Goal: Task Accomplishment & Management: Use online tool/utility

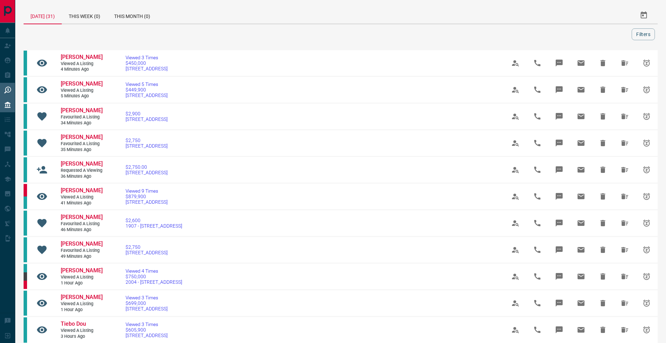
drag, startPoint x: 0, startPoint y: 0, endPoint x: 7, endPoint y: 103, distance: 103.2
click at [7, 102] on icon at bounding box center [7, 105] width 7 height 7
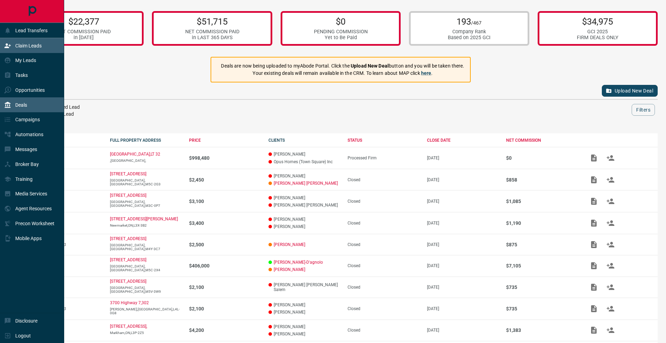
click at [35, 48] on p "Claim Leads" at bounding box center [28, 46] width 26 height 6
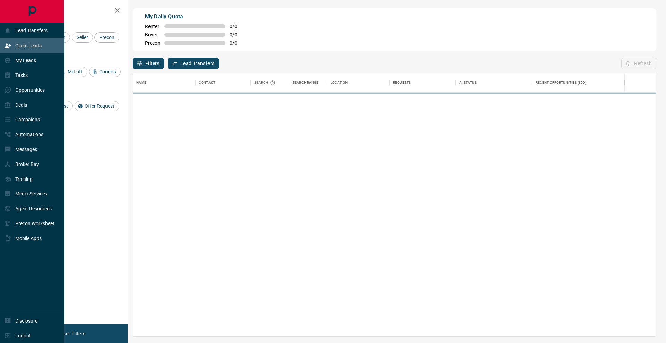
scroll to position [0, 0]
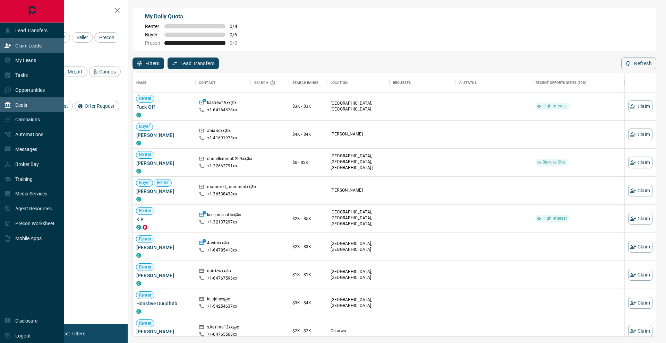
drag, startPoint x: 38, startPoint y: 105, endPoint x: 45, endPoint y: 105, distance: 6.9
click at [38, 105] on div "Deals" at bounding box center [32, 104] width 64 height 15
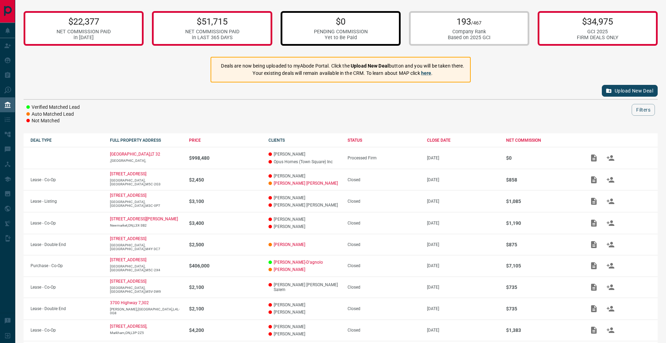
click at [367, 35] on div "Yet to Be Paid" at bounding box center [341, 38] width 54 height 6
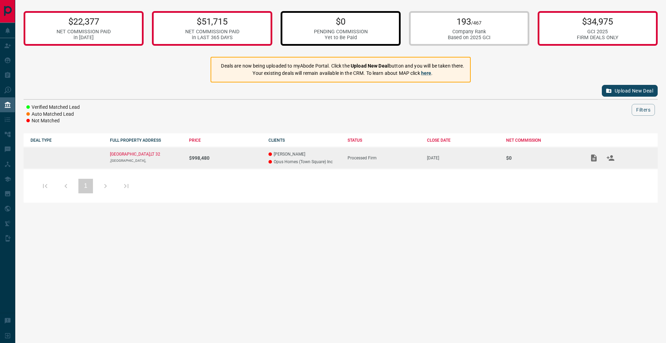
click at [393, 157] on div "Processed Firm" at bounding box center [384, 158] width 72 height 5
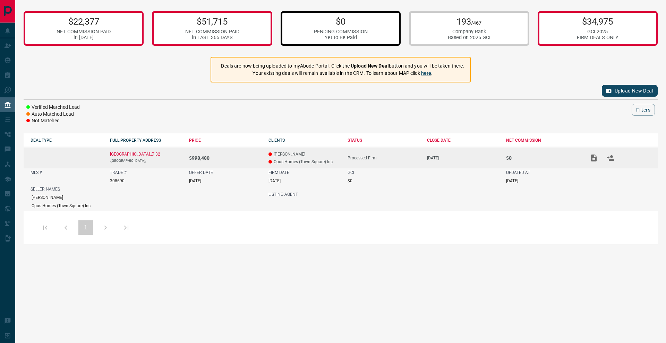
click at [422, 157] on td "[DATE]" at bounding box center [459, 157] width 79 height 21
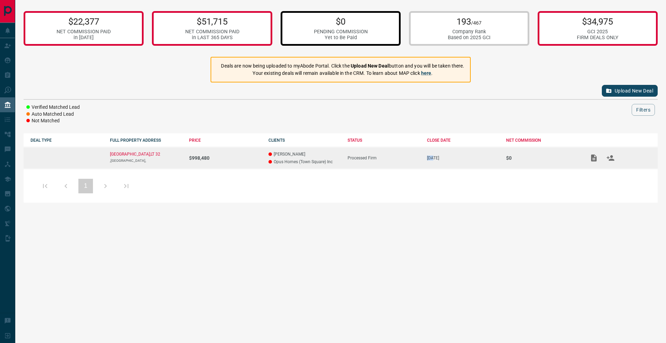
click at [422, 157] on td "[DATE]" at bounding box center [459, 157] width 79 height 21
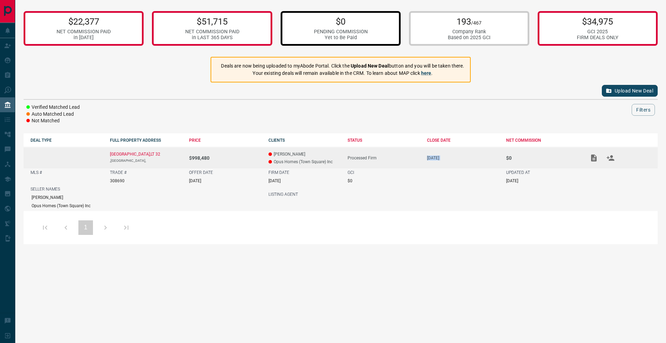
click at [422, 157] on td "[DATE]" at bounding box center [459, 157] width 79 height 21
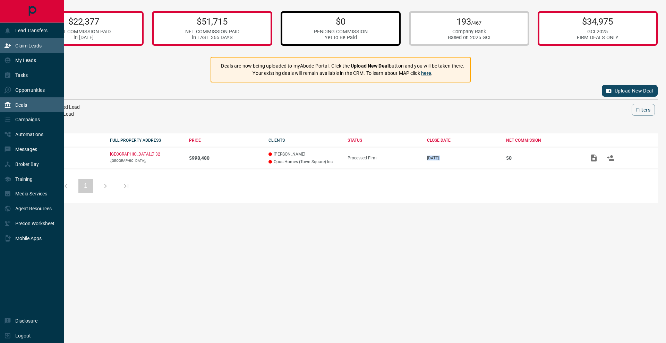
click at [22, 46] on p "Claim Leads" at bounding box center [28, 46] width 26 height 6
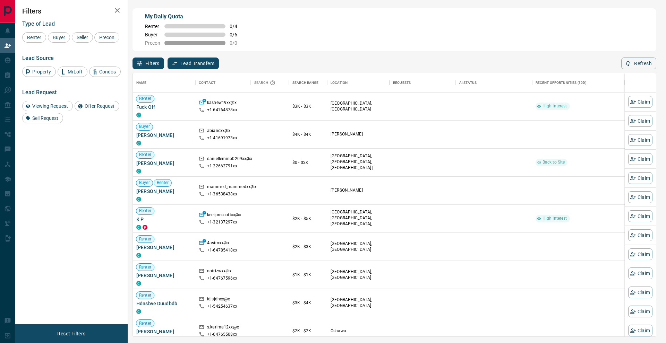
scroll to position [0, 0]
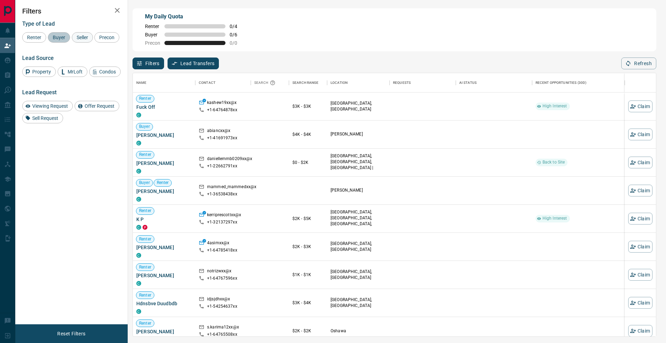
drag, startPoint x: 56, startPoint y: 38, endPoint x: 83, endPoint y: 37, distance: 27.1
click at [61, 38] on span "Buyer" at bounding box center [58, 38] width 17 height 6
click at [83, 37] on span "Seller" at bounding box center [82, 38] width 16 height 6
drag, startPoint x: 34, startPoint y: 46, endPoint x: 90, endPoint y: 27, distance: 59.1
click at [94, 43] on div "Precon" at bounding box center [106, 37] width 25 height 10
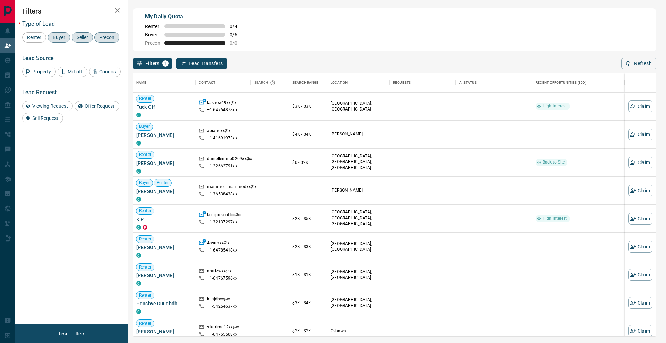
drag, startPoint x: 112, startPoint y: 9, endPoint x: 170, endPoint y: 20, distance: 59.0
click at [113, 9] on button "button" at bounding box center [117, 10] width 14 height 14
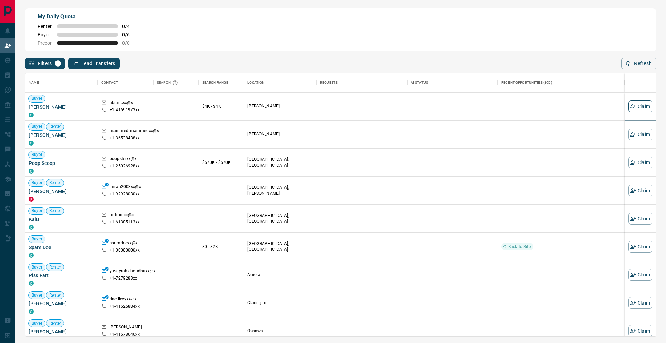
click at [639, 105] on button "Claim" at bounding box center [640, 107] width 24 height 12
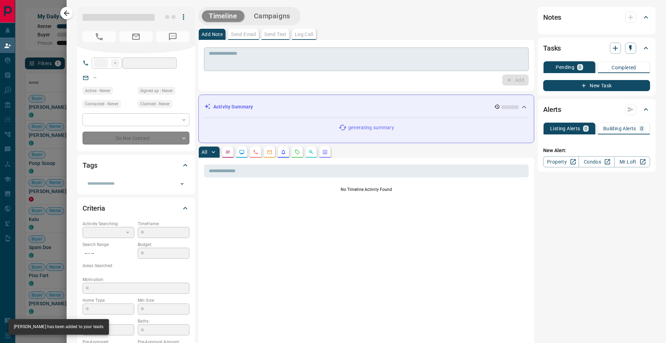
type input "**"
type input "**********"
type input "**"
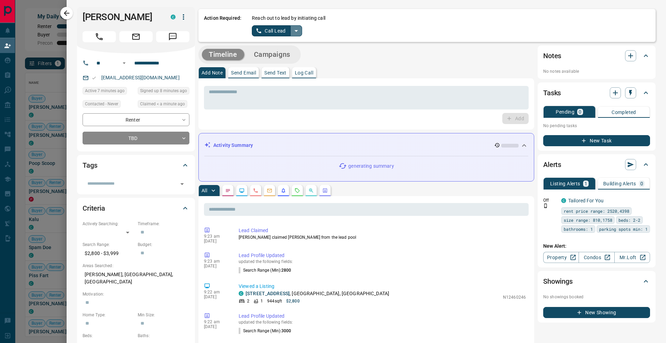
click at [298, 35] on icon "split button" at bounding box center [296, 31] width 8 height 8
click at [284, 52] on li "Log Manual Call" at bounding box center [277, 55] width 42 height 10
click at [275, 32] on button "Log Manual Call" at bounding box center [275, 30] width 46 height 11
click at [275, 32] on button "No" at bounding box center [271, 30] width 12 height 11
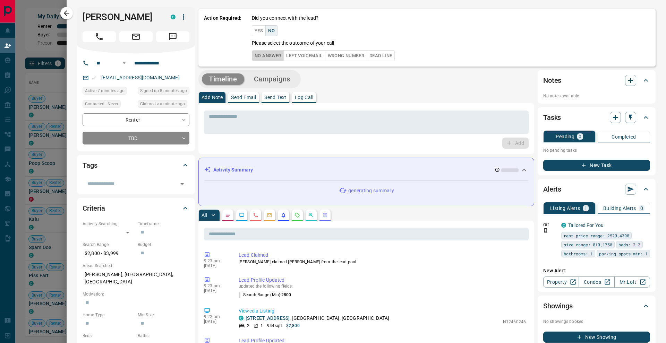
click at [274, 60] on button "No Answer" at bounding box center [268, 55] width 32 height 11
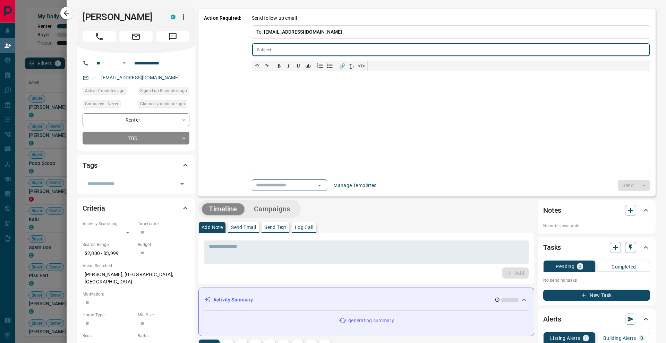
type input "**********"
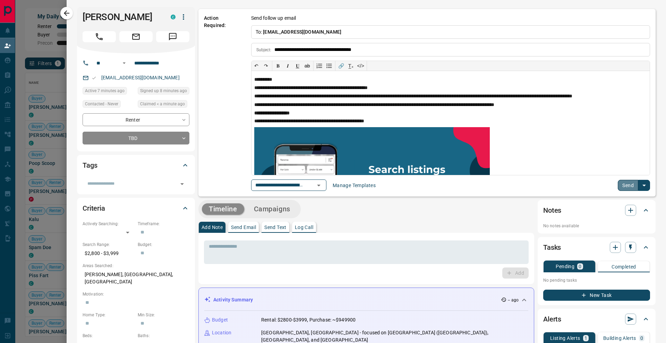
click at [626, 184] on button "Send" at bounding box center [628, 185] width 20 height 11
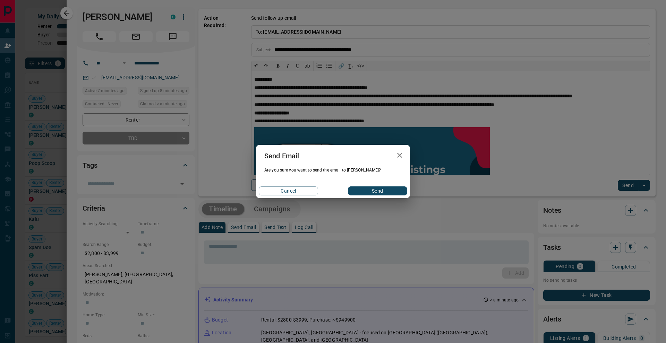
click at [361, 194] on button "Send" at bounding box center [377, 191] width 59 height 9
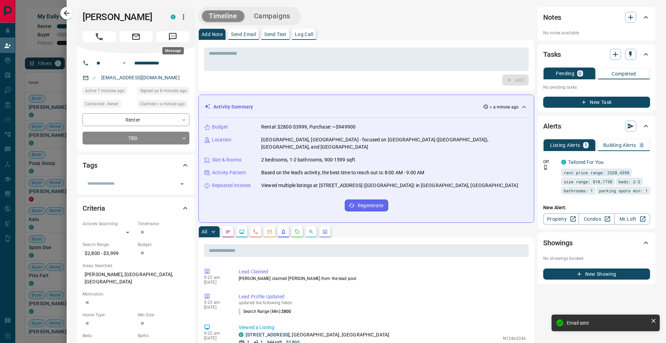
click at [177, 38] on icon "Message" at bounding box center [172, 36] width 9 height 9
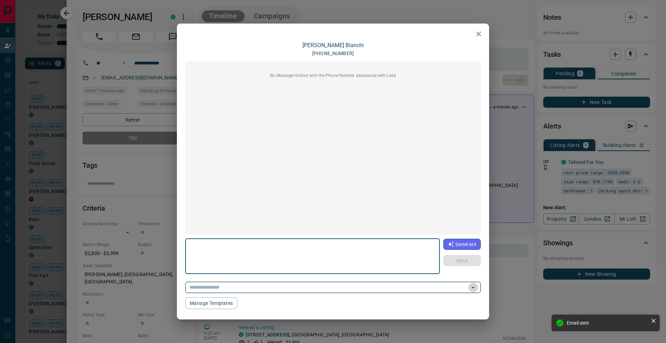
click at [473, 287] on icon "Open" at bounding box center [472, 288] width 3 height 2
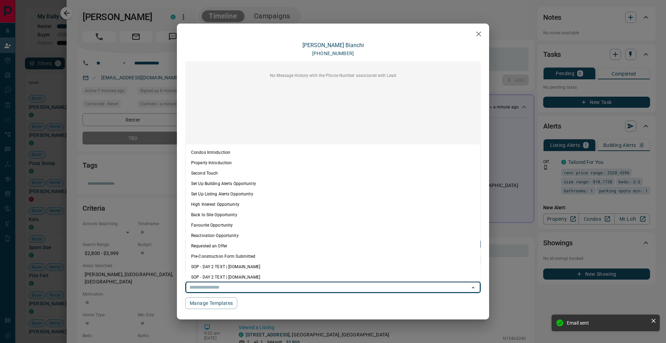
click at [237, 150] on li "Condos Introduction" at bounding box center [333, 152] width 295 height 10
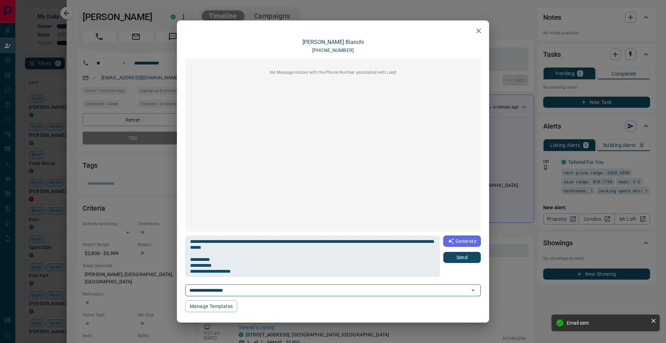
type textarea "**********"
type input "**********"
click at [462, 260] on button "Send" at bounding box center [461, 257] width 37 height 11
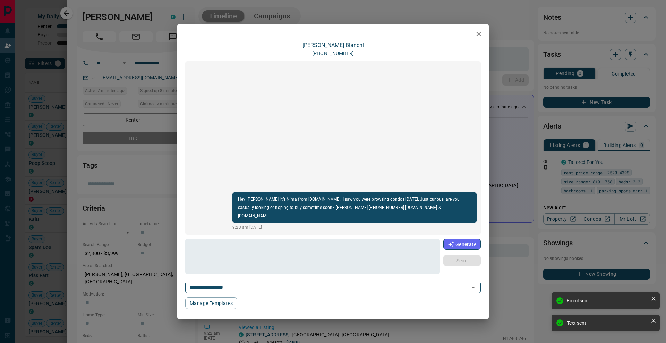
click at [71, 18] on div "**********" at bounding box center [333, 171] width 666 height 343
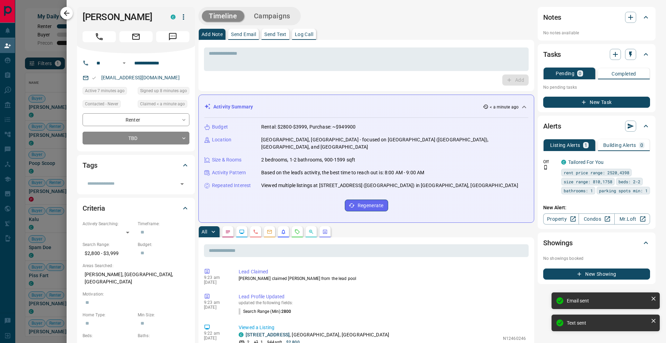
click at [69, 15] on icon "button" at bounding box center [66, 13] width 8 height 8
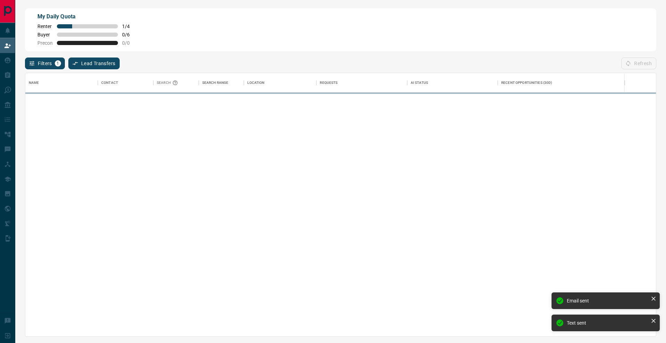
scroll to position [264, 631]
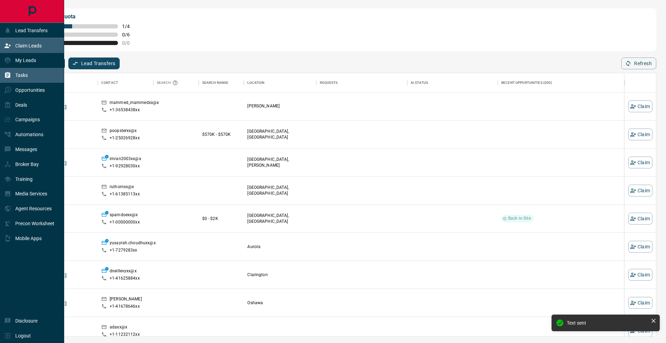
click at [12, 75] on div "Tasks" at bounding box center [16, 75] width 24 height 11
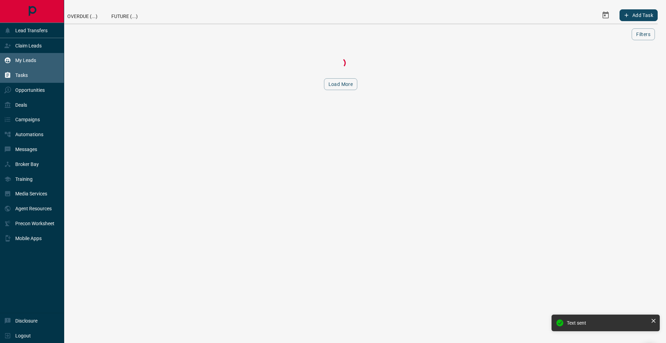
click at [20, 62] on p "My Leads" at bounding box center [25, 61] width 21 height 6
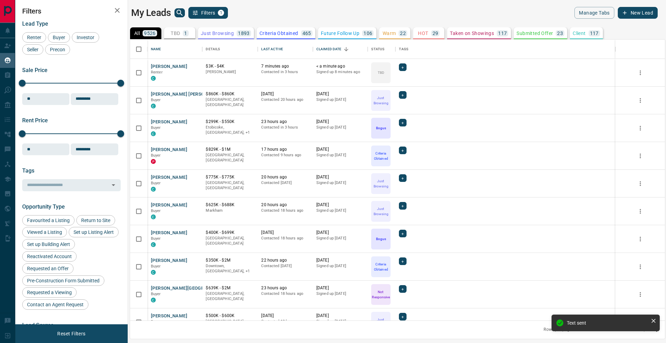
scroll to position [281, 535]
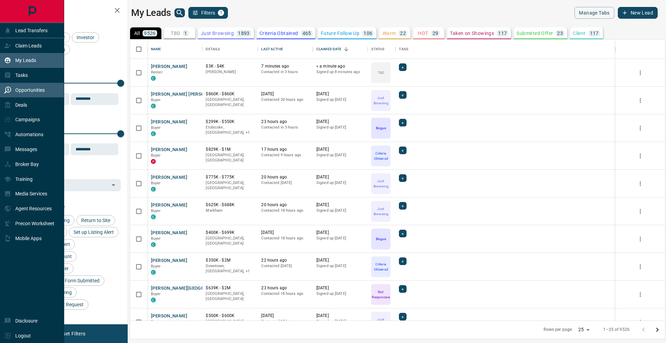
click at [25, 96] on div "Opportunities" at bounding box center [32, 90] width 64 height 15
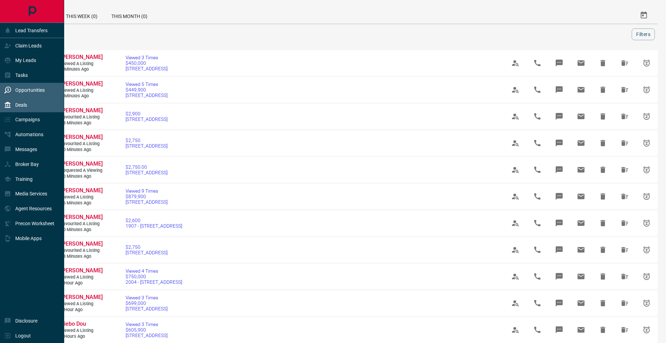
click at [28, 103] on div "Deals" at bounding box center [32, 104] width 64 height 15
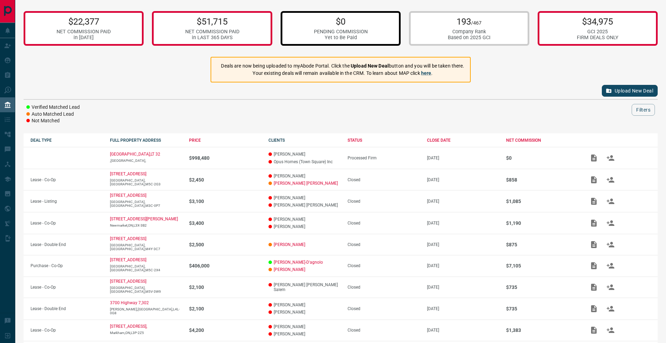
click at [384, 25] on div "$0 PENDING COMMISSION Yet to Be Paid" at bounding box center [341, 28] width 120 height 35
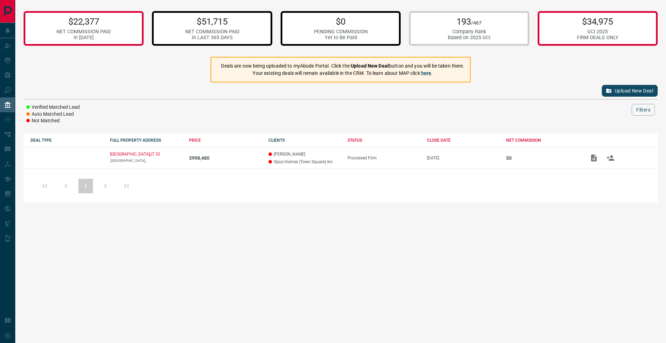
click at [254, 33] on div "$51,715 NET COMMISSION PAID in LAST 365 DAYS" at bounding box center [212, 28] width 120 height 35
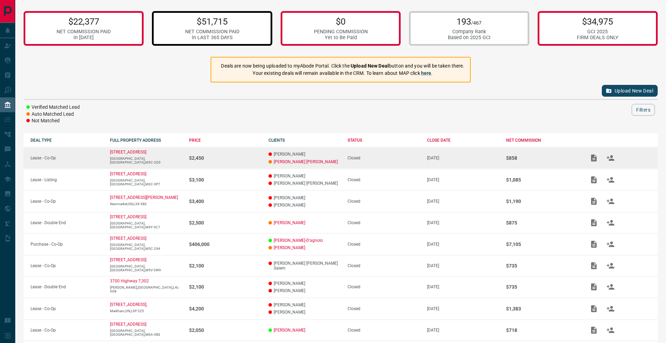
click at [357, 161] on td "Closed" at bounding box center [380, 158] width 79 height 22
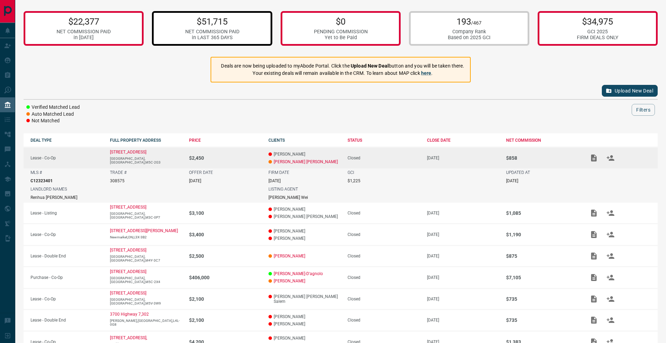
click at [518, 180] on p "[DATE]" at bounding box center [512, 181] width 12 height 5
click at [115, 30] on div "$22,377 NET COMMISSION PAID in [DATE]" at bounding box center [84, 28] width 120 height 35
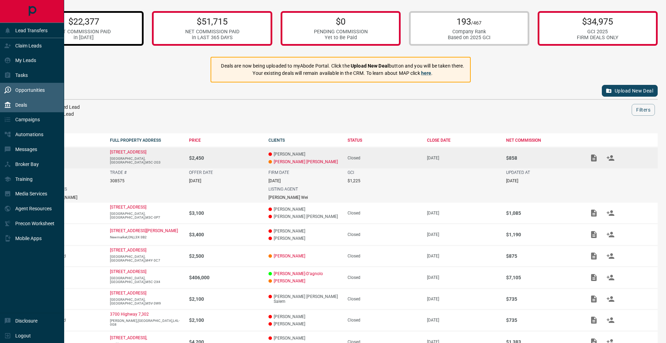
click at [6, 85] on div "Opportunities" at bounding box center [24, 90] width 41 height 11
